Goal: Find specific page/section: Locate a particular part of the current website

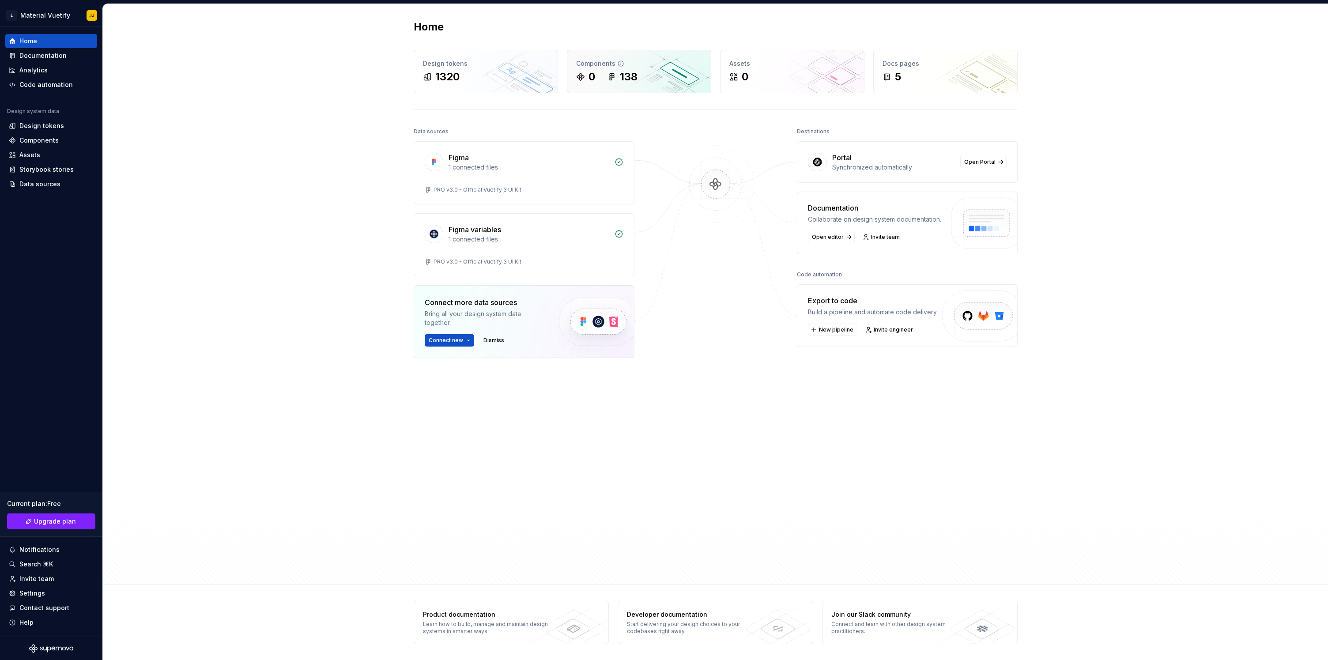
click at [636, 74] on div "138" at bounding box center [629, 77] width 18 height 14
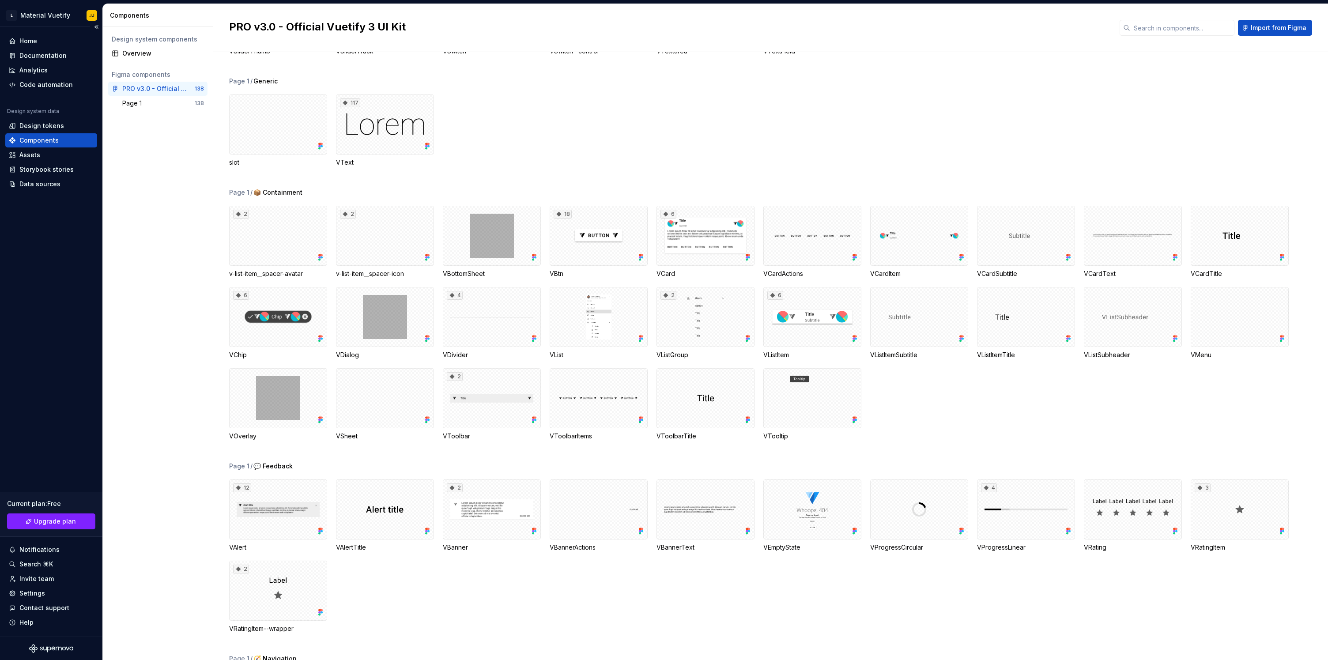
scroll to position [542, 0]
click at [796, 301] on div "6" at bounding box center [812, 315] width 98 height 60
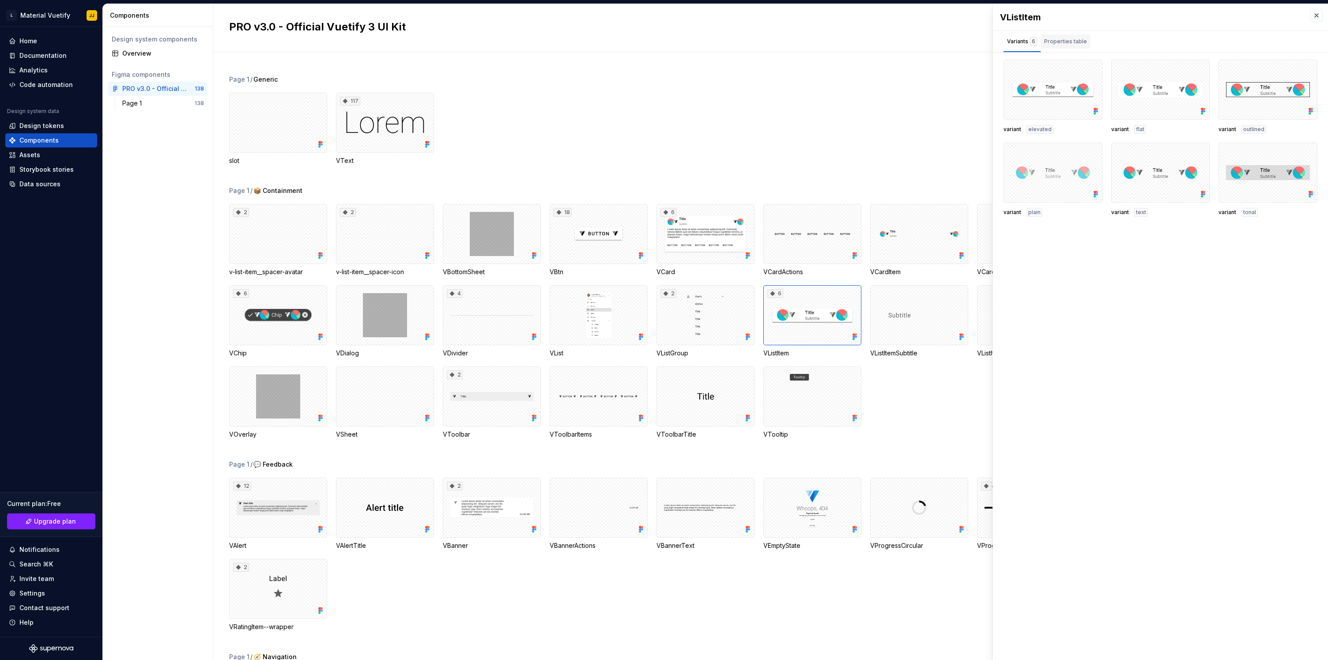
click at [1052, 32] on button "Properties table" at bounding box center [1066, 41] width 50 height 21
